Goal: Information Seeking & Learning: Learn about a topic

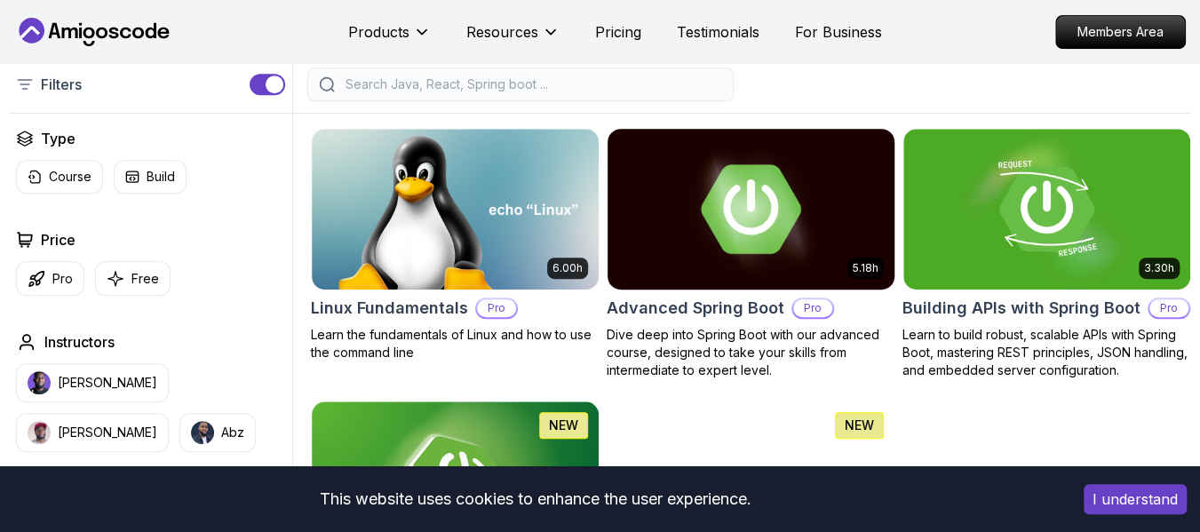
scroll to position [533, 0]
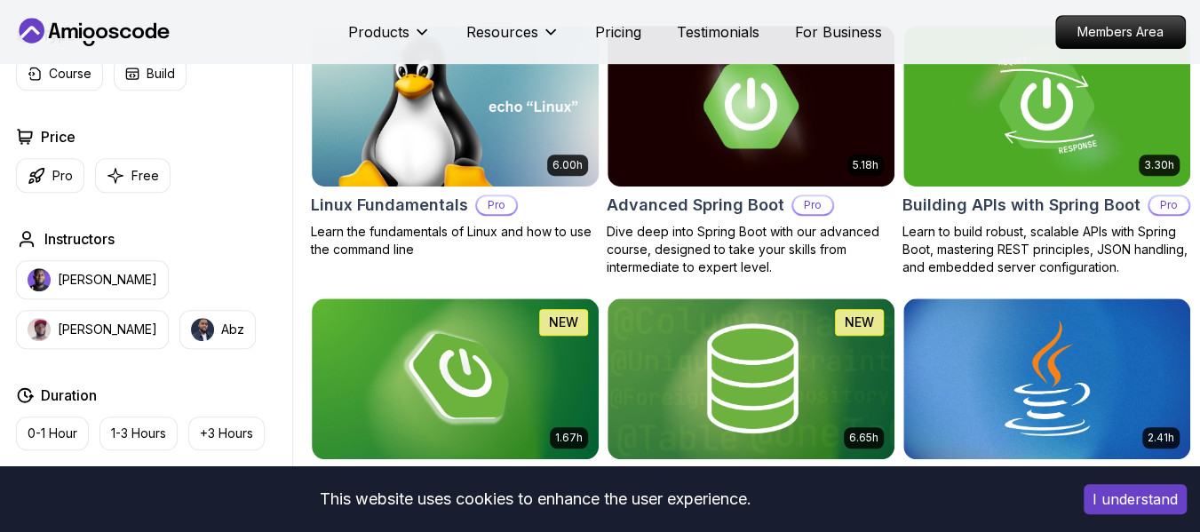
click at [1161, 496] on button "I understand" at bounding box center [1135, 499] width 103 height 30
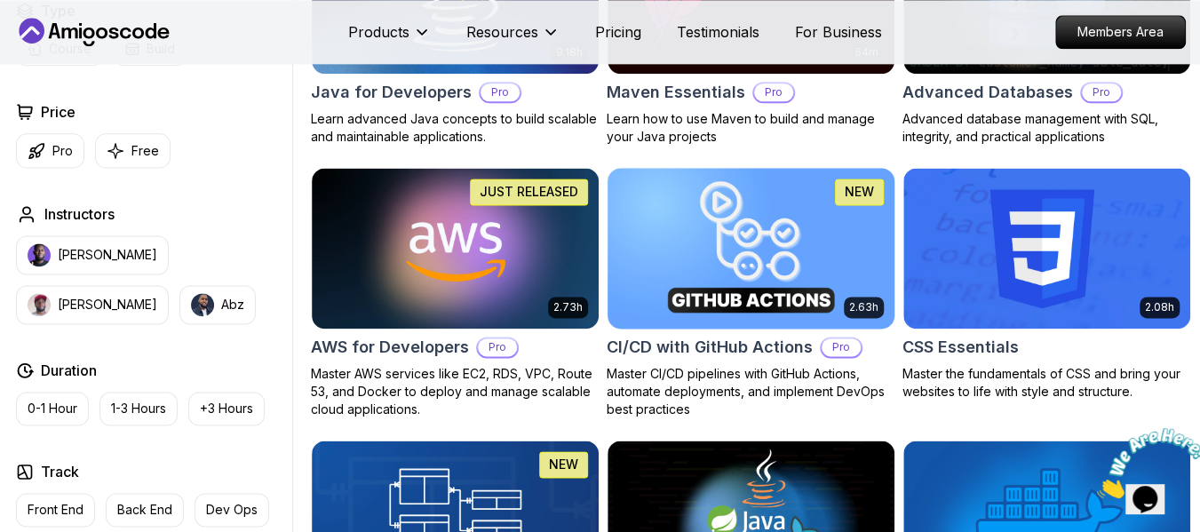
scroll to position [0, 0]
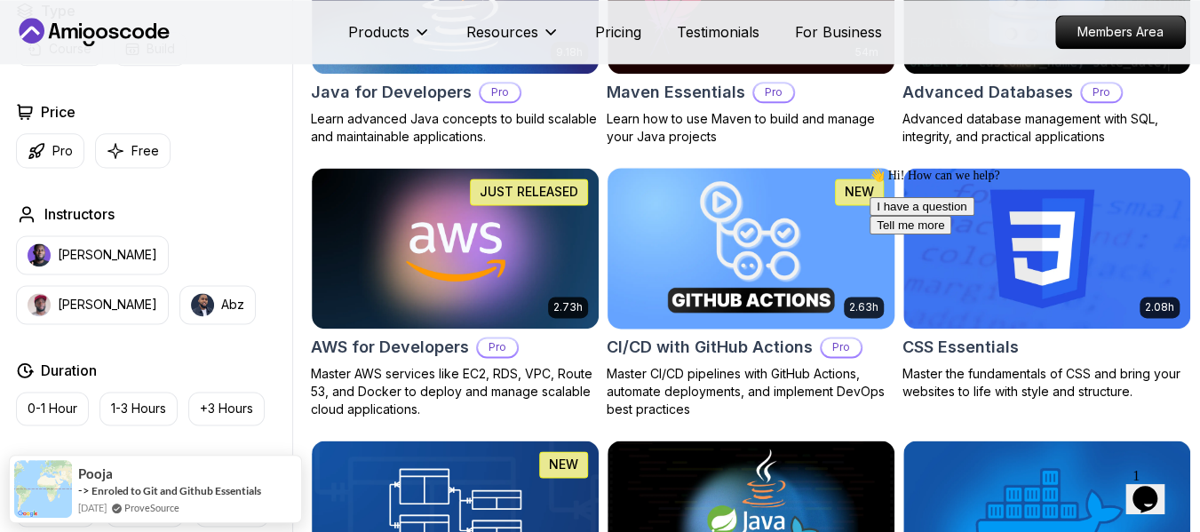
click at [667, 289] on img at bounding box center [750, 248] width 301 height 169
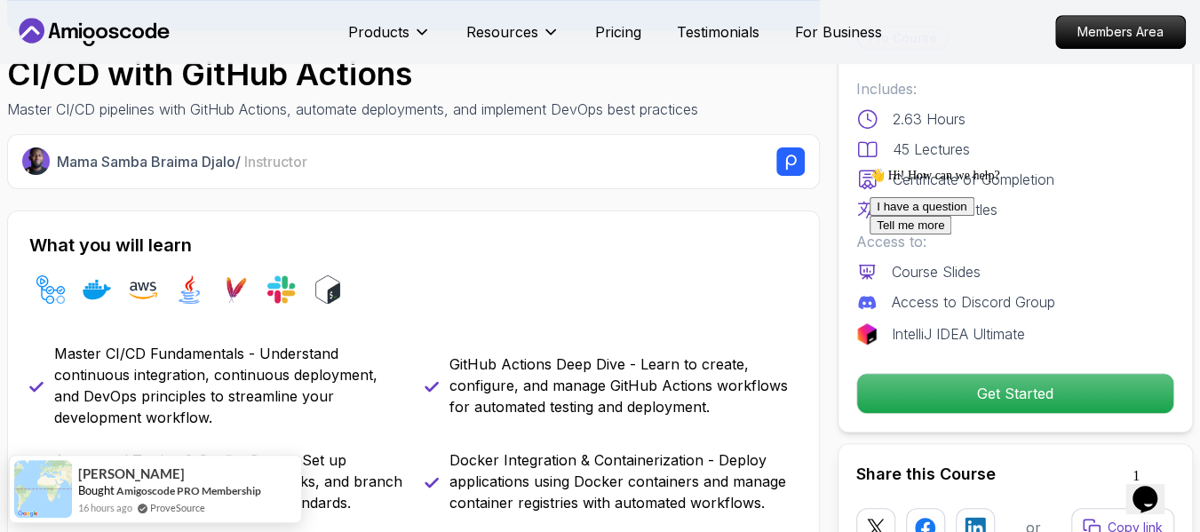
scroll to position [710, 0]
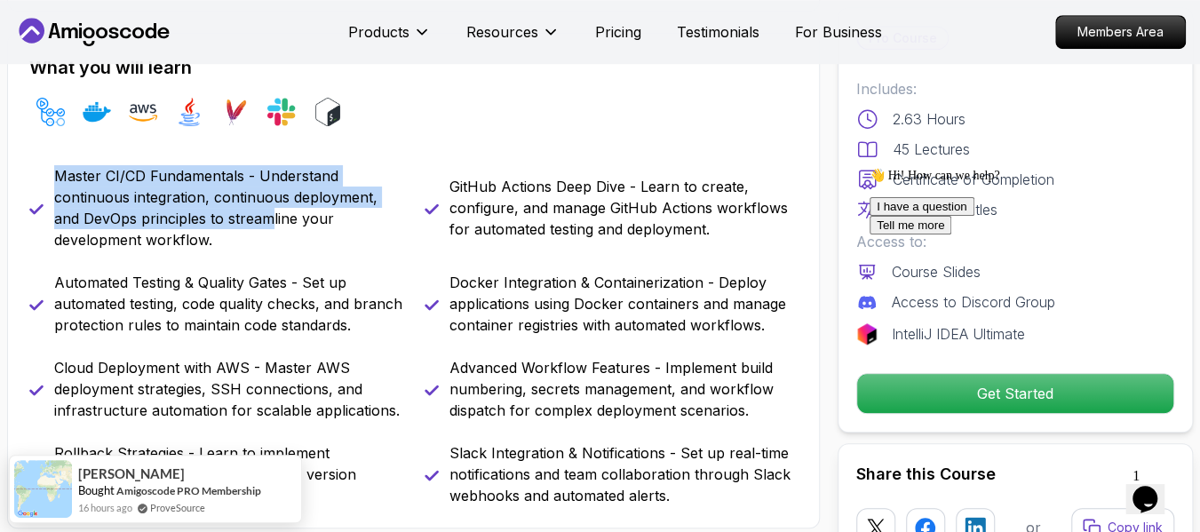
drag, startPoint x: 268, startPoint y: 226, endPoint x: 37, endPoint y: 194, distance: 233.2
click at [37, 194] on div "Master CI/CD Fundamentals - Understand continuous integration, continuous deplo…" at bounding box center [216, 207] width 374 height 85
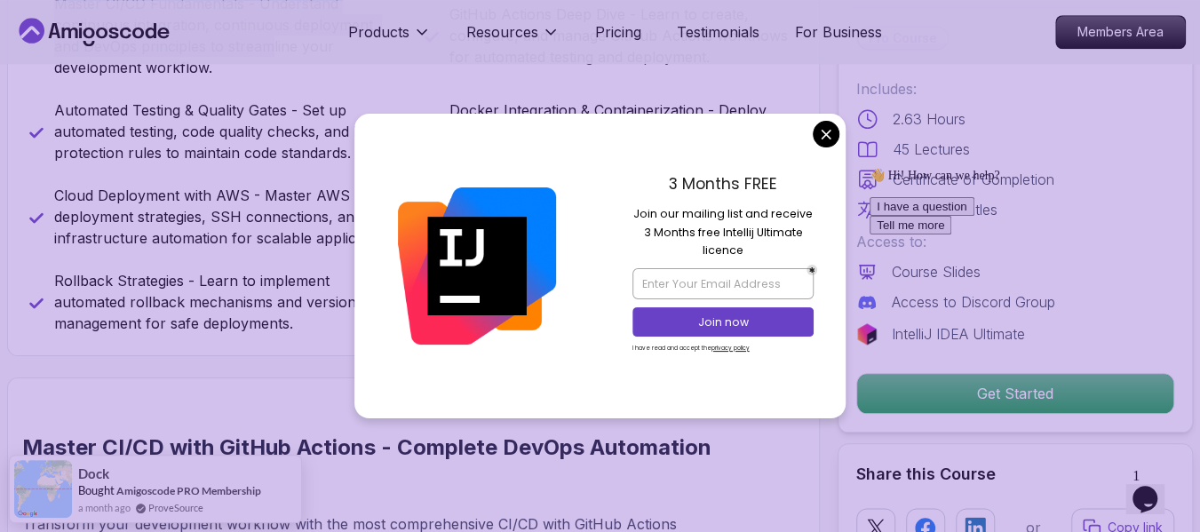
scroll to position [888, 0]
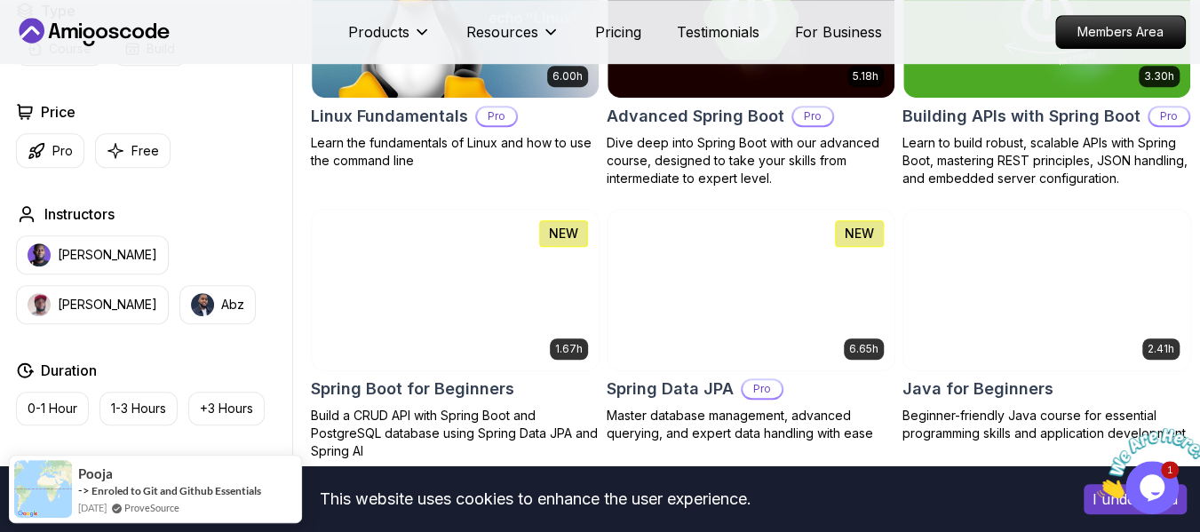
scroll to position [799, 0]
